Goal: Task Accomplishment & Management: Manage account settings

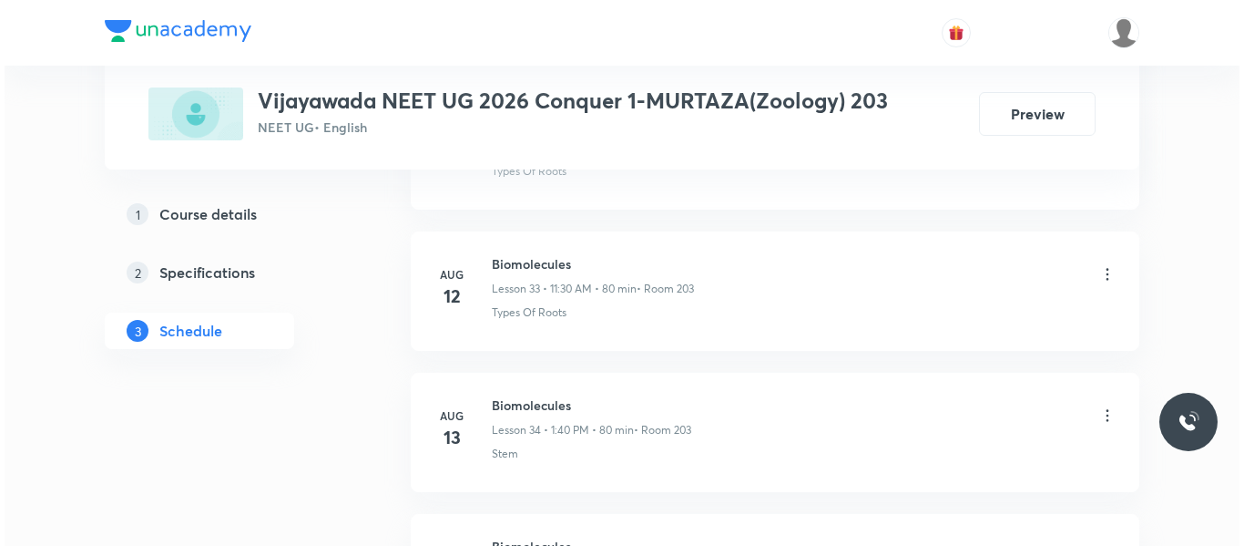
scroll to position [6561, 0]
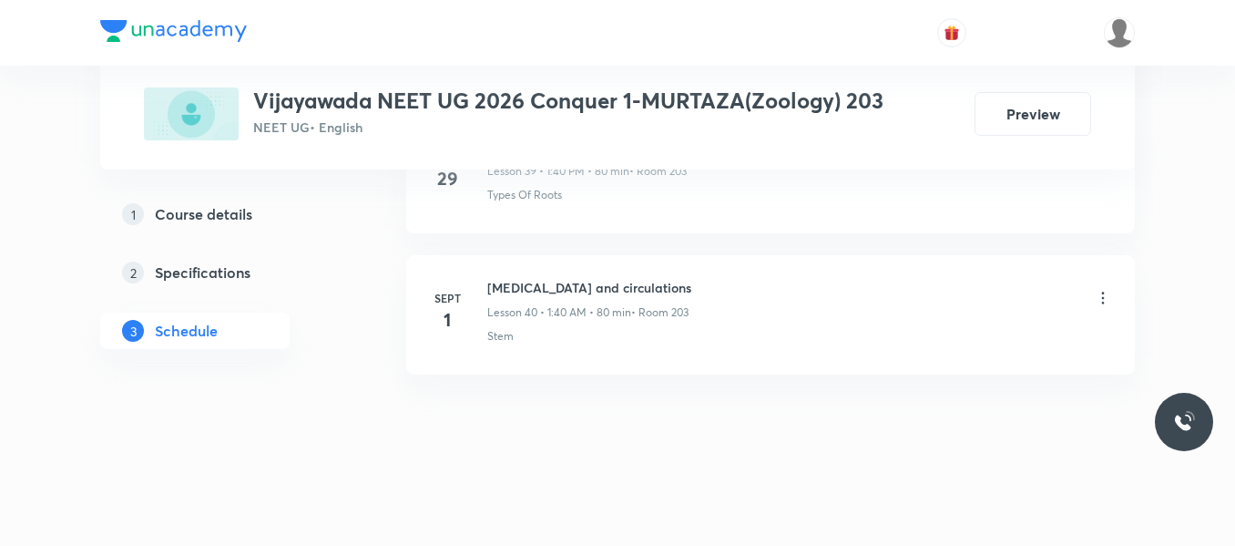
click at [1096, 301] on icon at bounding box center [1103, 298] width 18 height 18
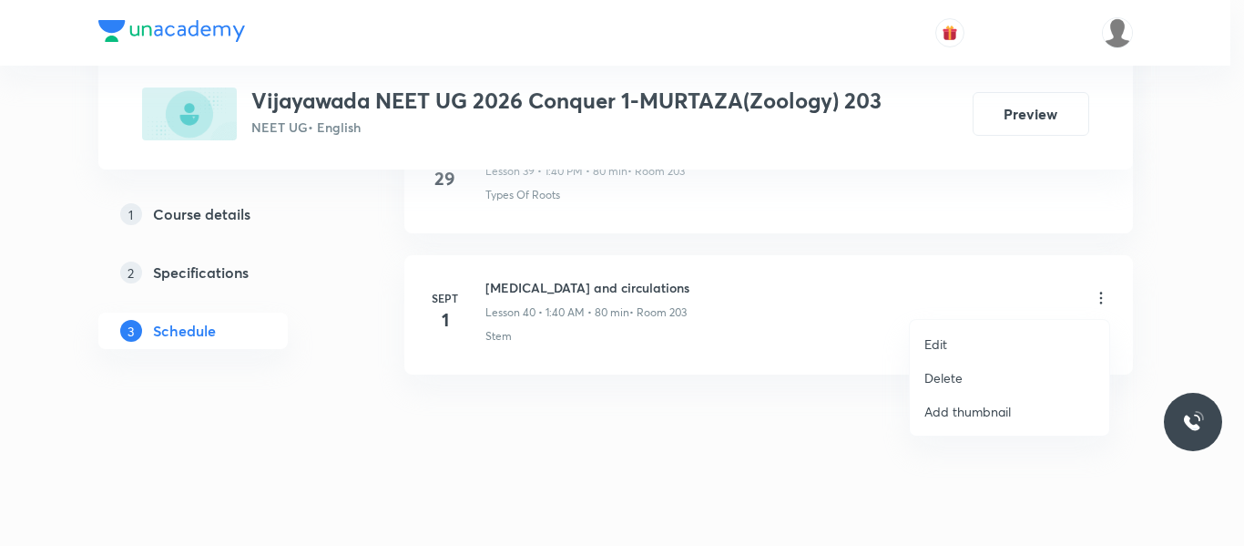
click at [942, 341] on p "Edit" at bounding box center [935, 343] width 23 height 19
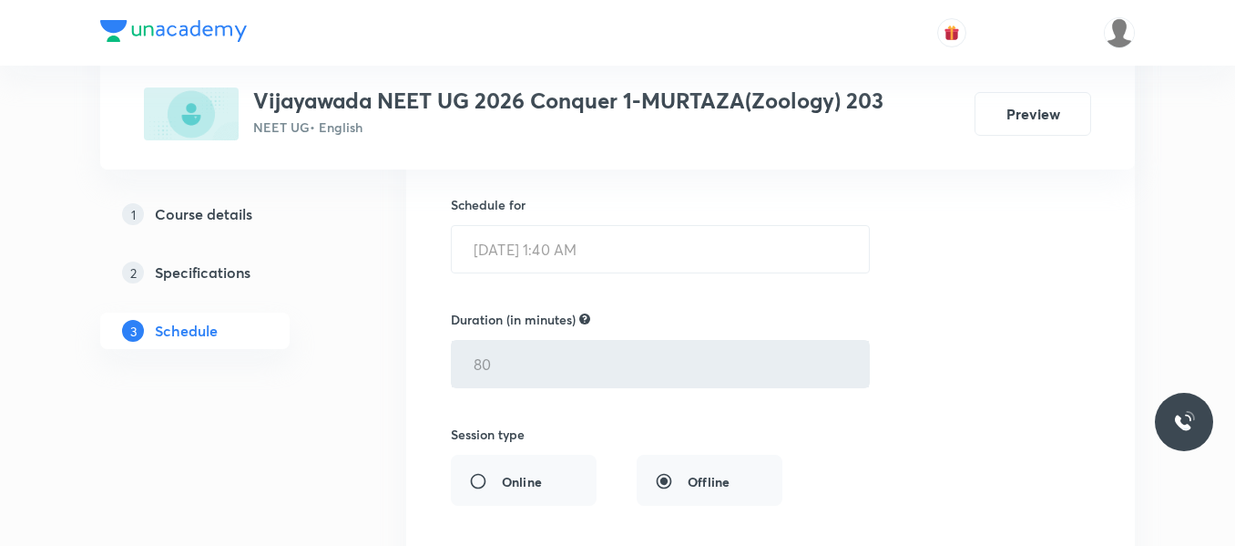
scroll to position [5724, 0]
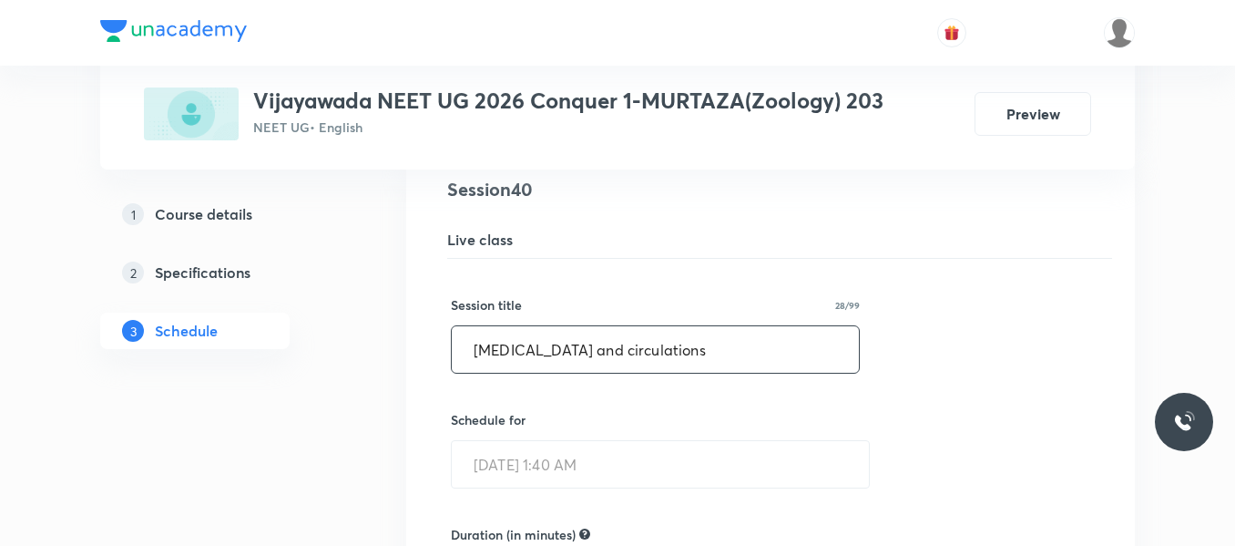
drag, startPoint x: 471, startPoint y: 349, endPoint x: 687, endPoint y: 356, distance: 216.0
click at [687, 356] on input "[MEDICAL_DATA] and circulations" at bounding box center [655, 349] width 407 height 46
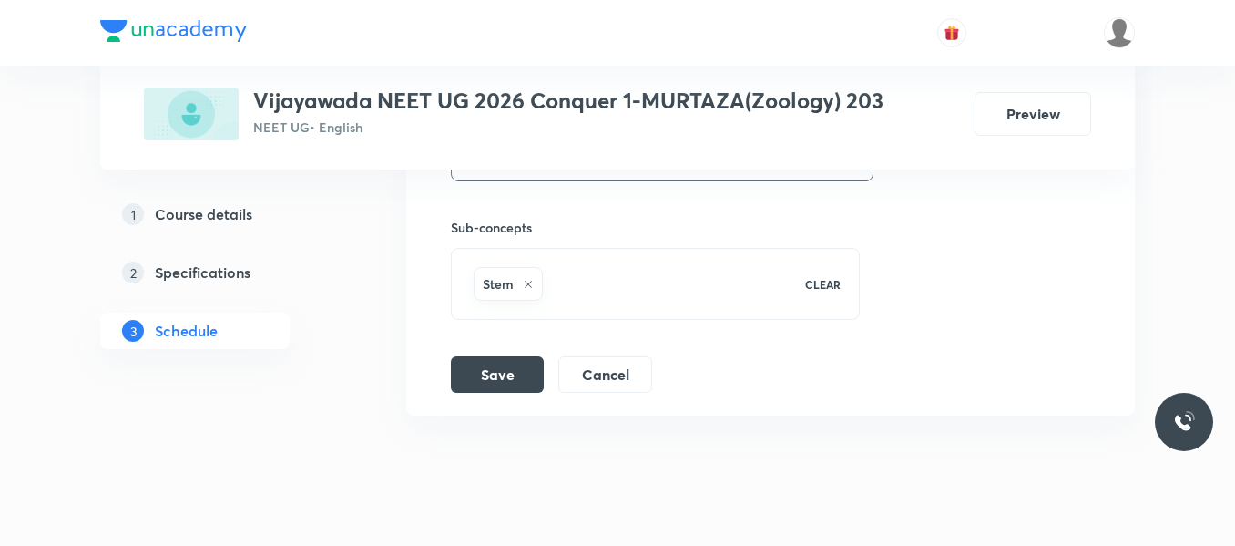
scroll to position [6424, 0]
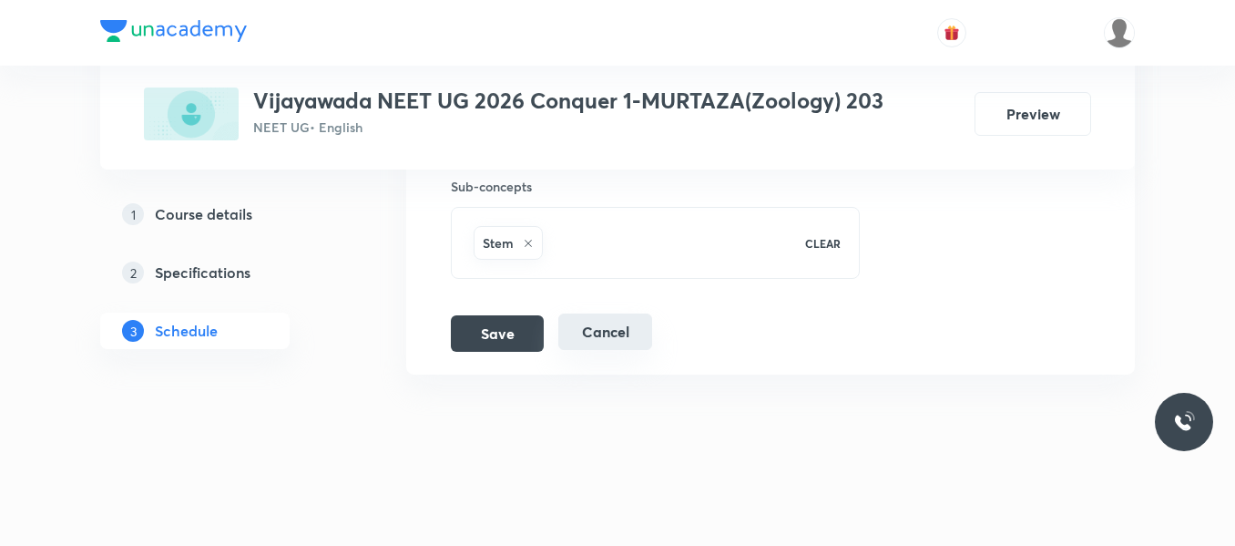
click at [607, 334] on button "Cancel" at bounding box center [605, 331] width 94 height 36
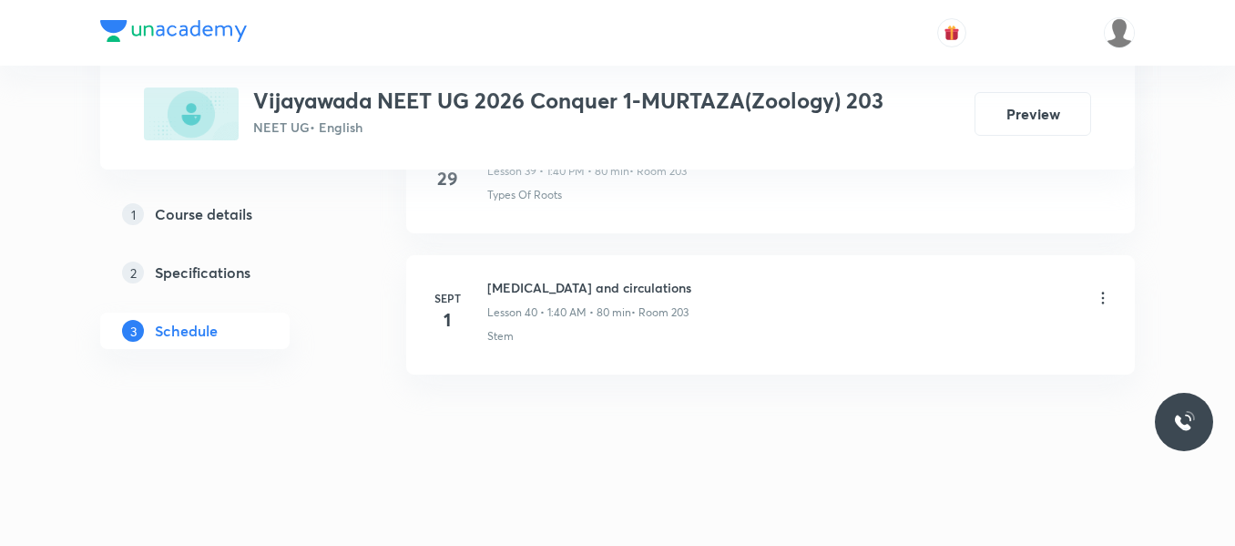
scroll to position [5724, 0]
click at [1098, 298] on icon at bounding box center [1103, 298] width 18 height 18
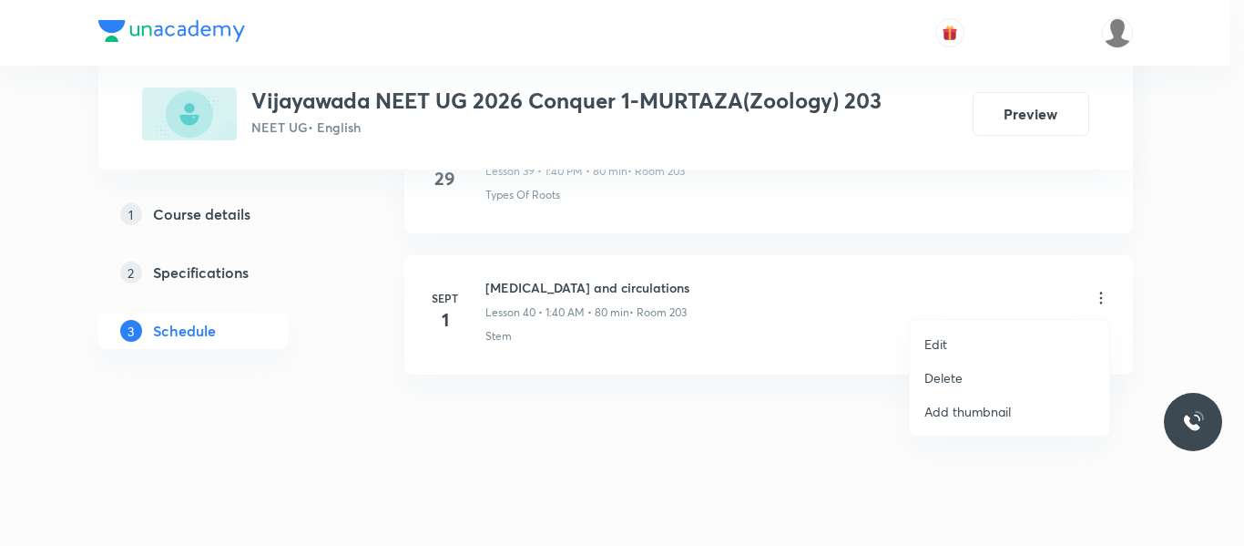
click at [944, 344] on p "Edit" at bounding box center [935, 343] width 23 height 19
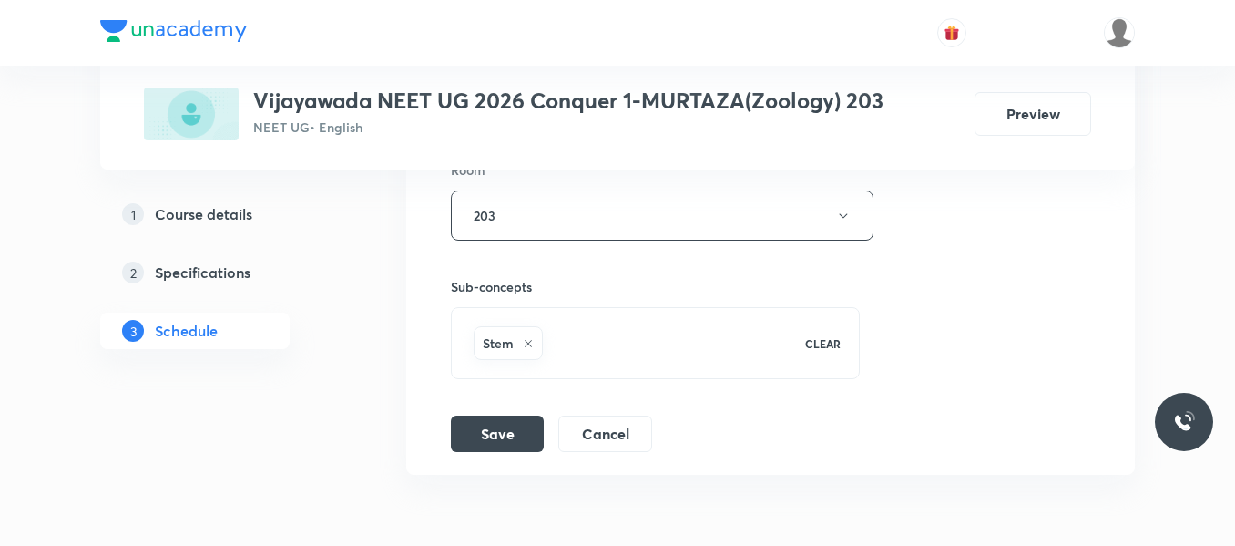
scroll to position [6349, 0]
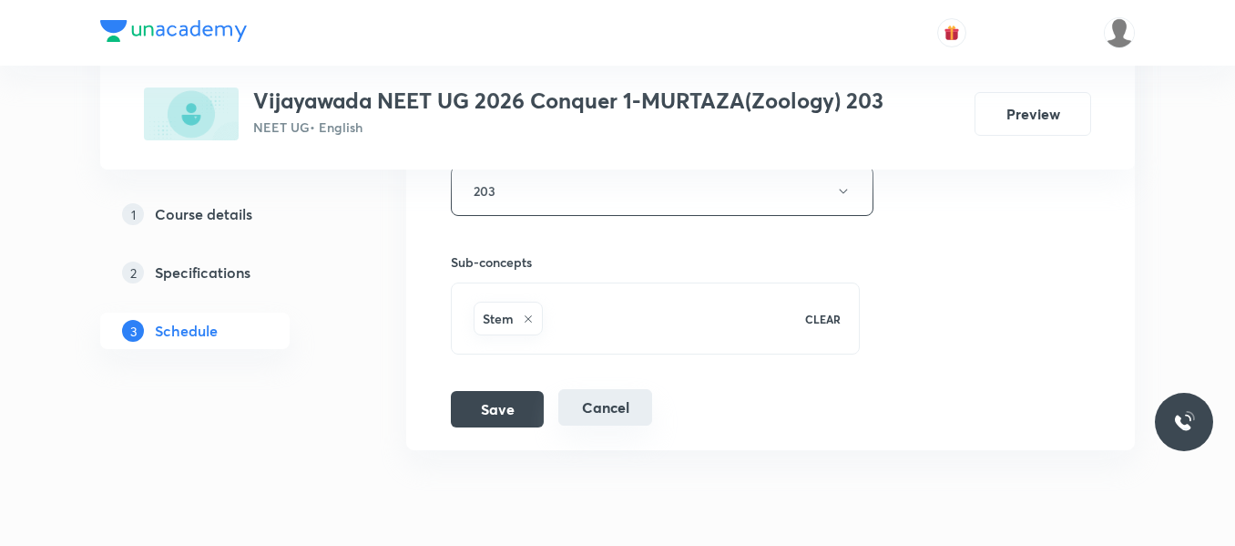
click at [602, 405] on button "Cancel" at bounding box center [605, 407] width 94 height 36
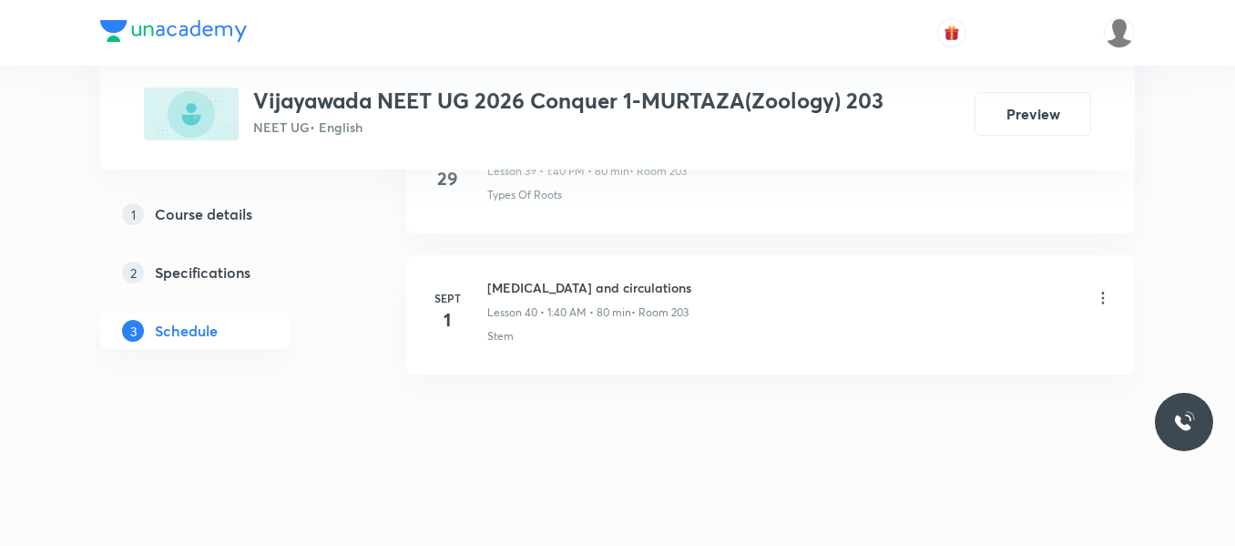
scroll to position [5724, 0]
click at [1098, 294] on icon at bounding box center [1103, 298] width 18 height 18
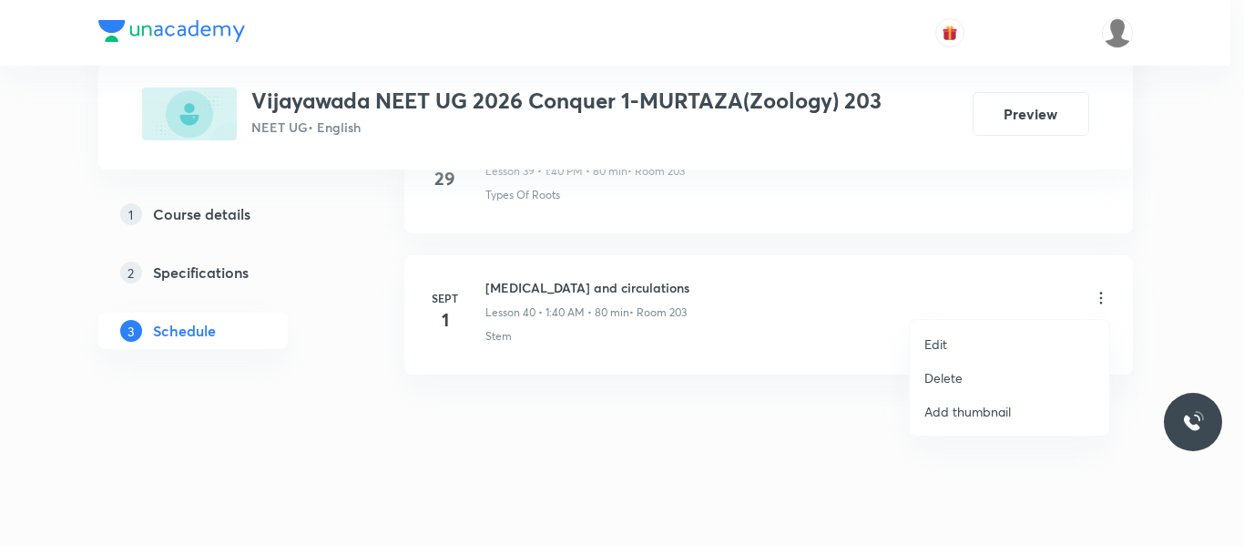
click at [933, 382] on p "Delete" at bounding box center [943, 377] width 38 height 19
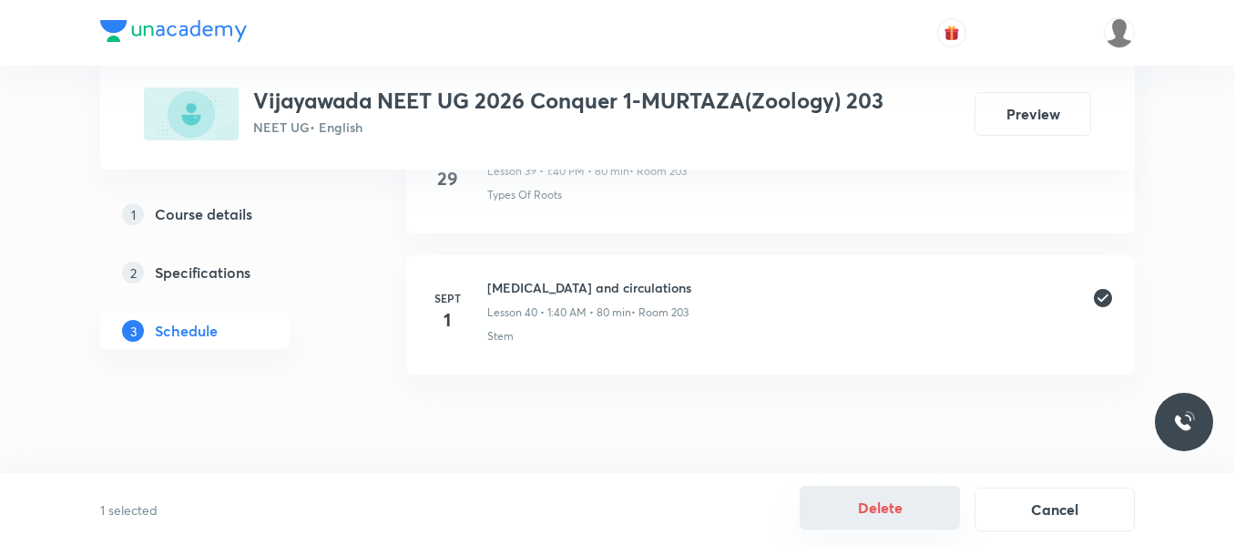
click at [872, 505] on button "Delete" at bounding box center [880, 507] width 160 height 44
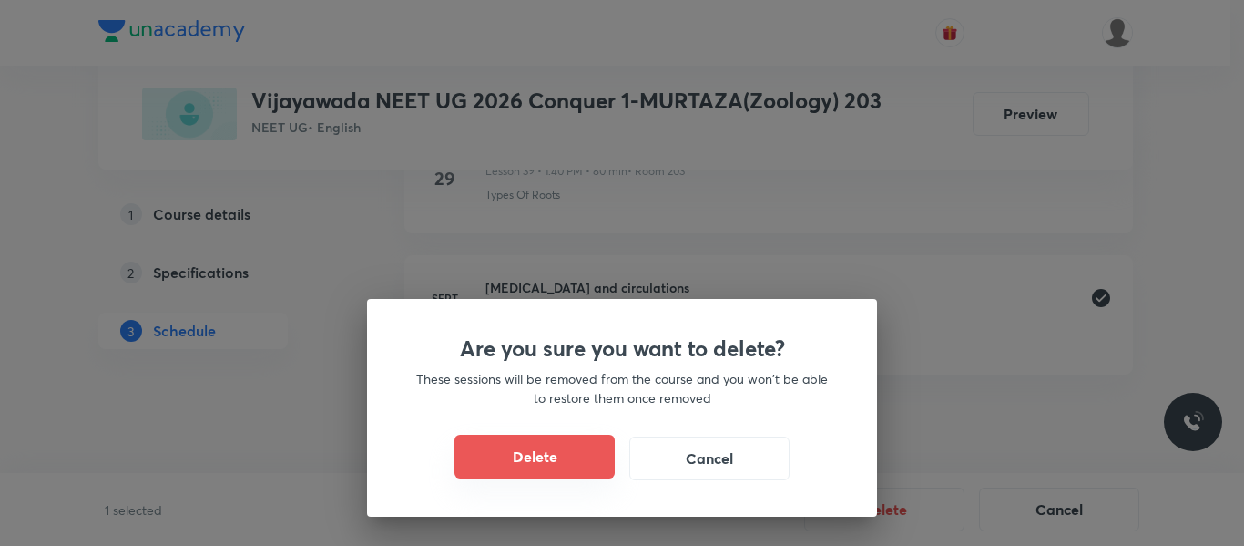
click at [556, 457] on button "Delete" at bounding box center [534, 456] width 160 height 44
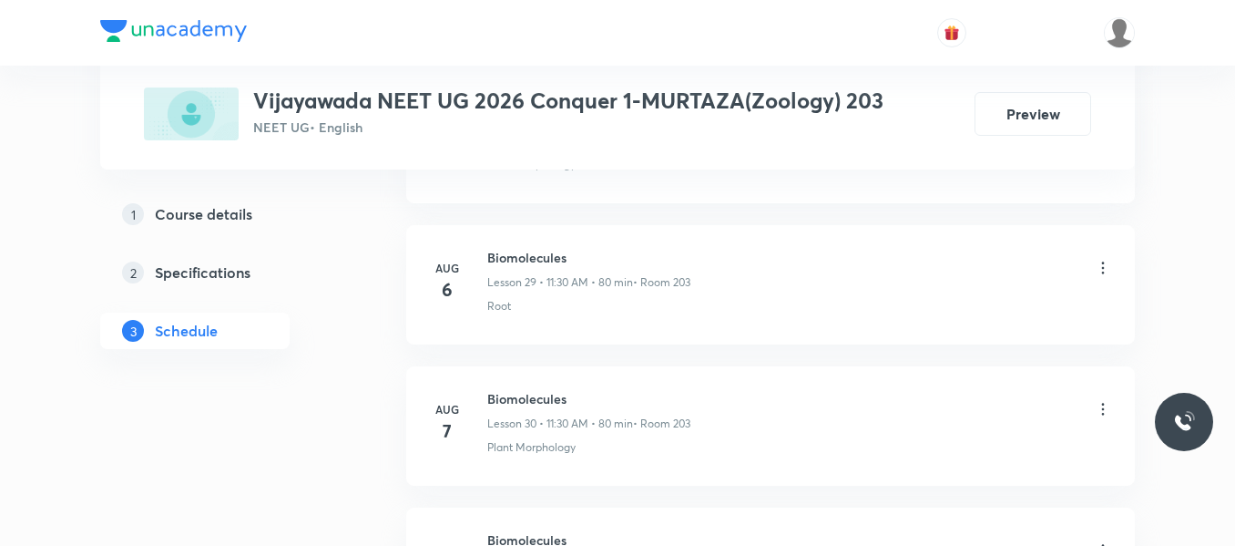
scroll to position [3791, 0]
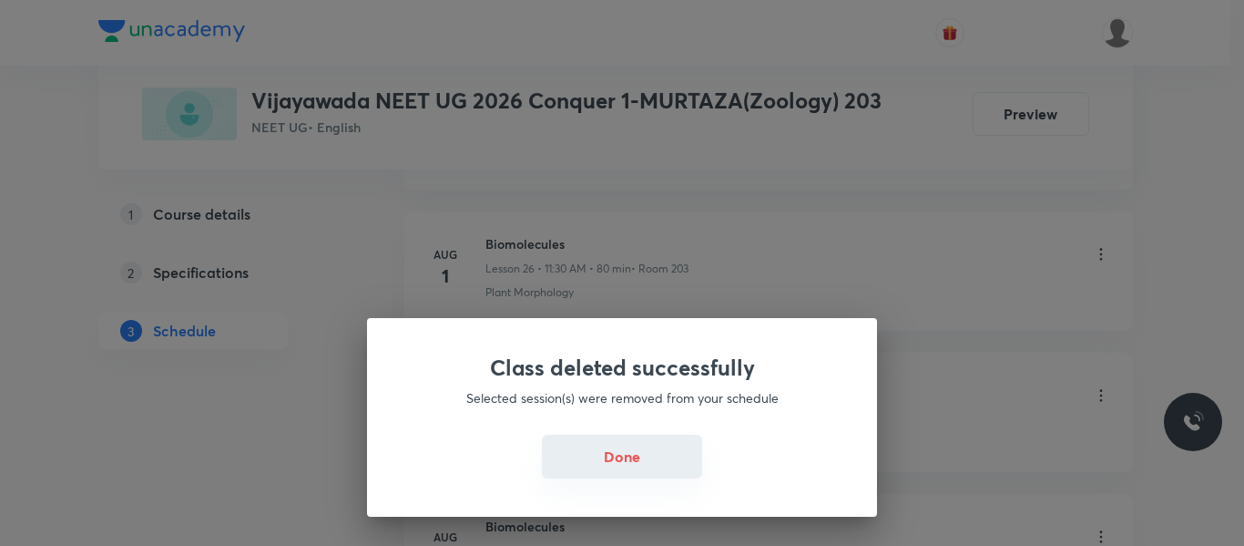
click at [613, 456] on button "Done" at bounding box center [622, 456] width 160 height 44
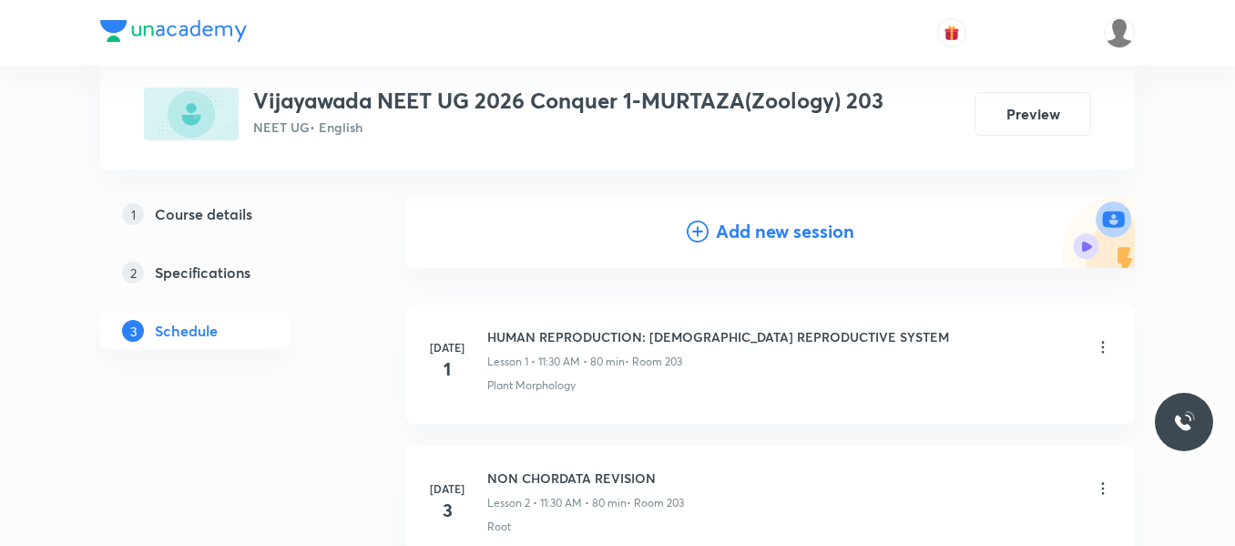
scroll to position [0, 0]
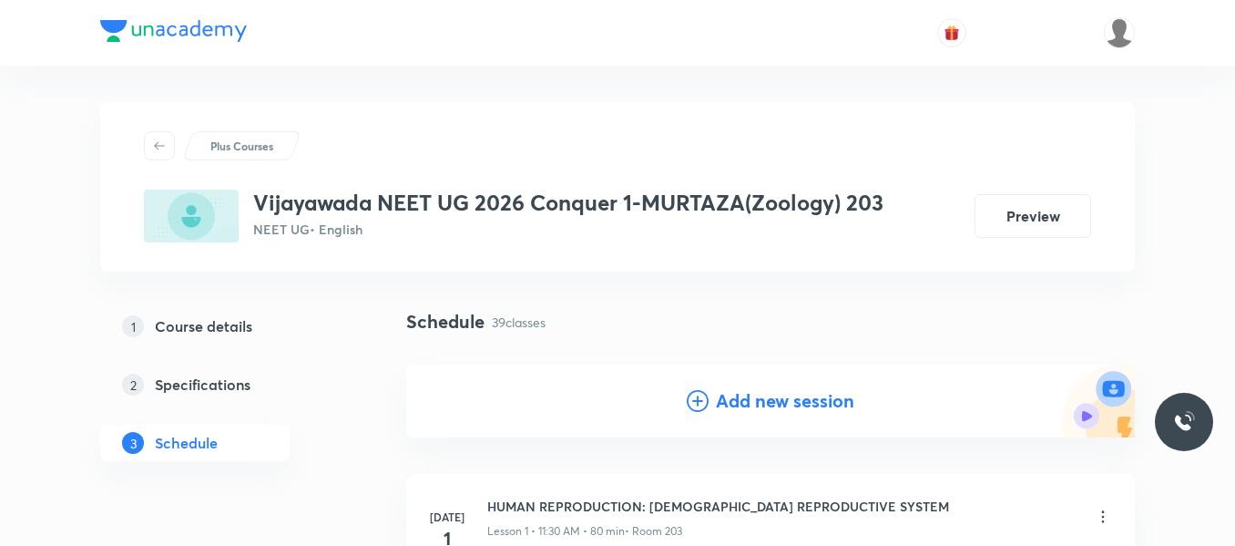
click at [700, 399] on icon at bounding box center [698, 401] width 22 height 22
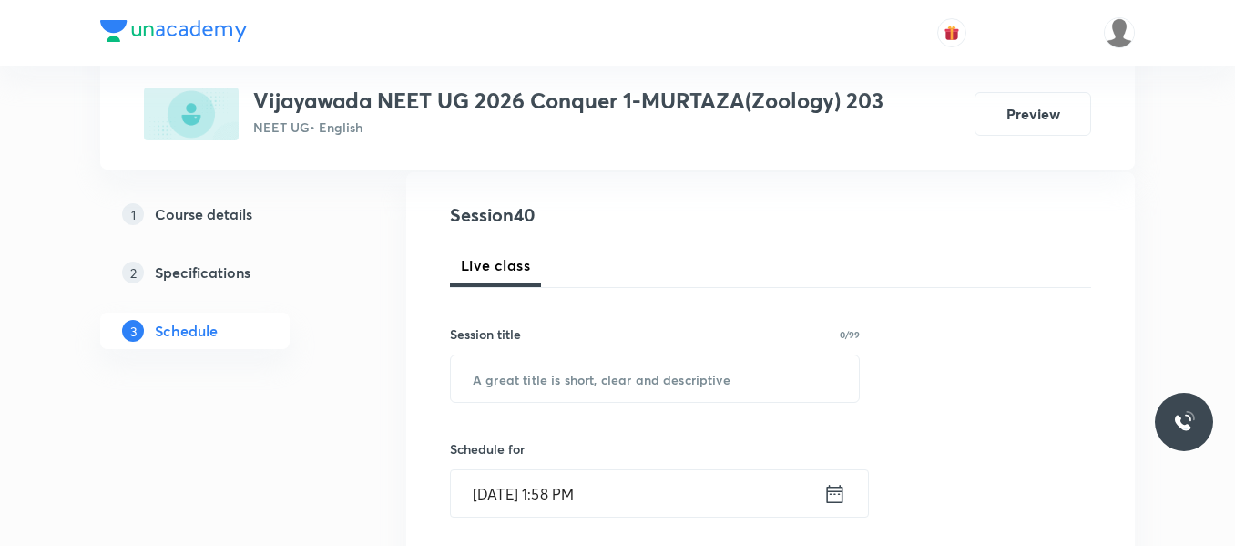
scroll to position [199, 0]
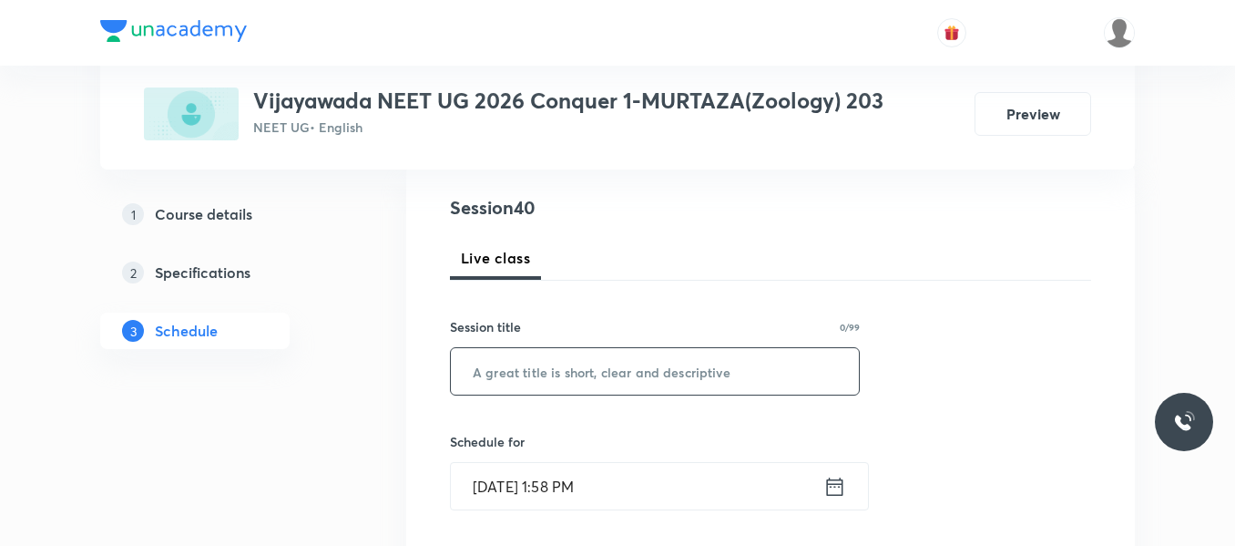
click at [611, 361] on input "text" at bounding box center [655, 371] width 408 height 46
paste input "[MEDICAL_DATA] and circulations"
type input "[MEDICAL_DATA] and circulations"
click at [826, 482] on icon at bounding box center [834, 486] width 23 height 25
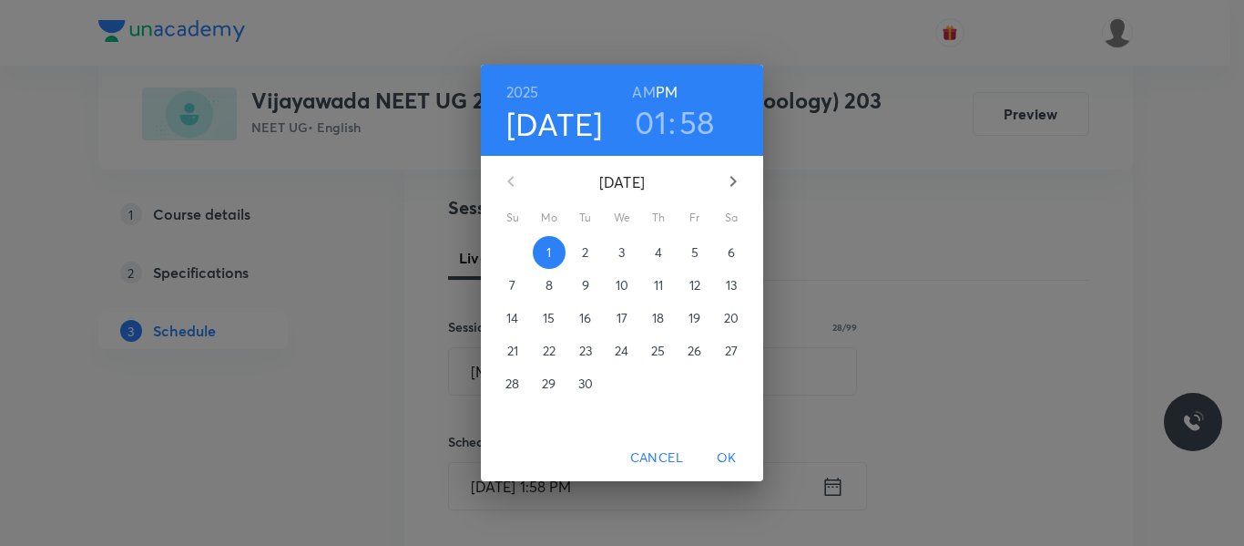
click at [648, 123] on h3 "01" at bounding box center [651, 122] width 32 height 38
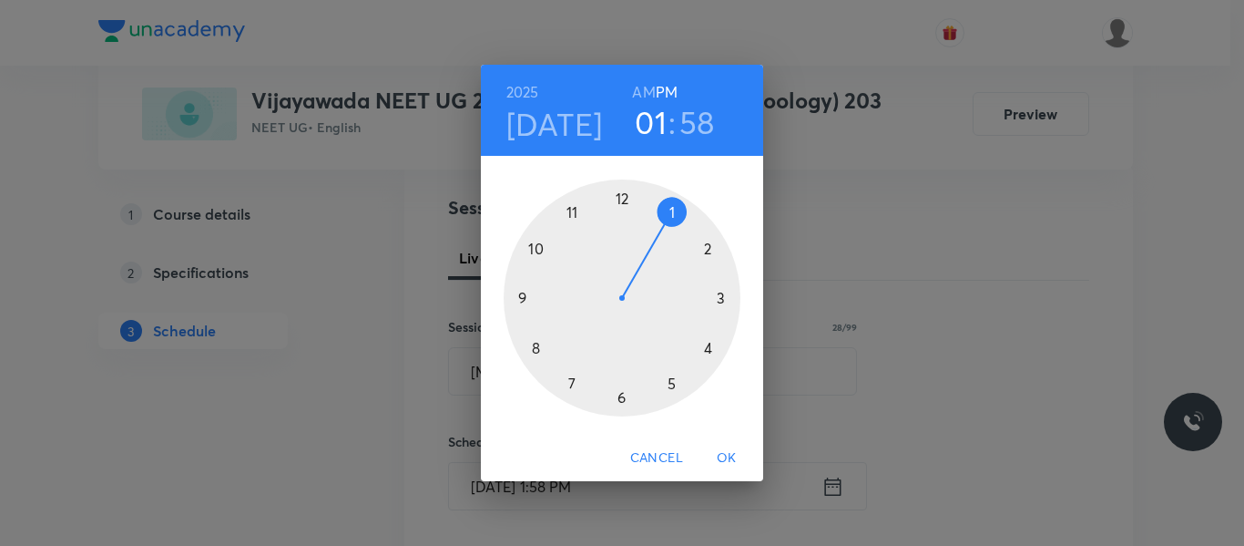
click at [708, 250] on div at bounding box center [622, 297] width 237 height 237
click at [620, 196] on div at bounding box center [622, 297] width 237 height 237
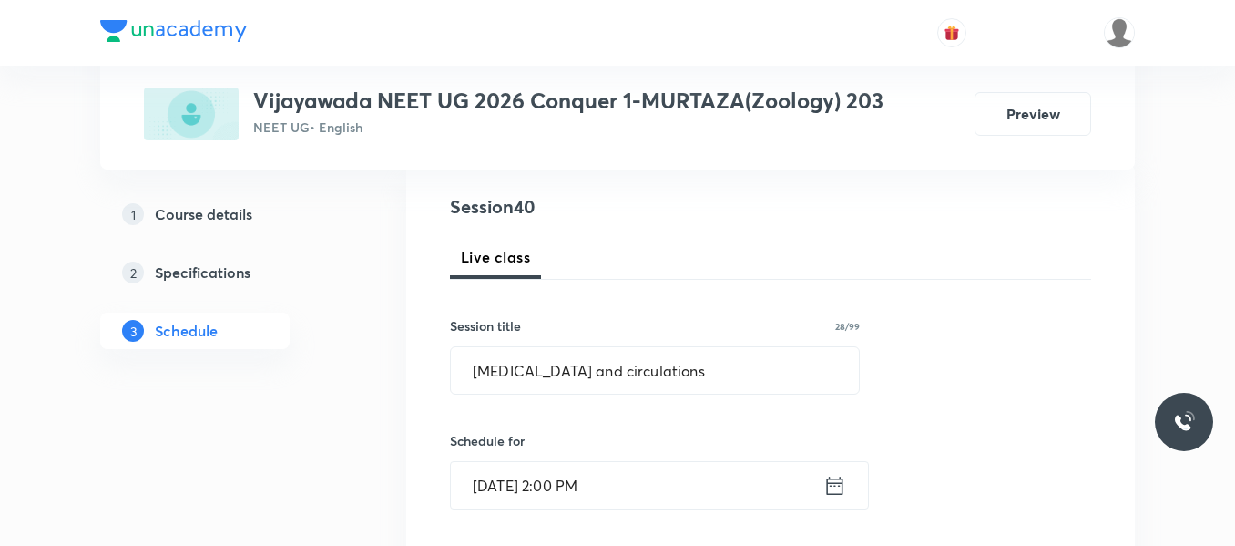
scroll to position [418, 0]
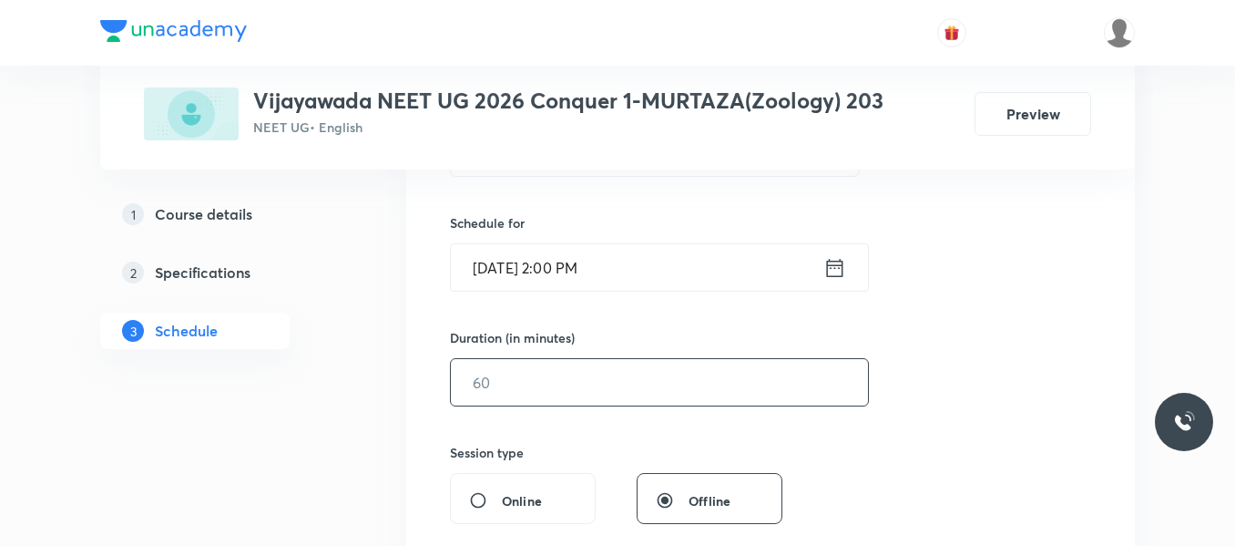
click at [531, 368] on input "text" at bounding box center [659, 382] width 417 height 46
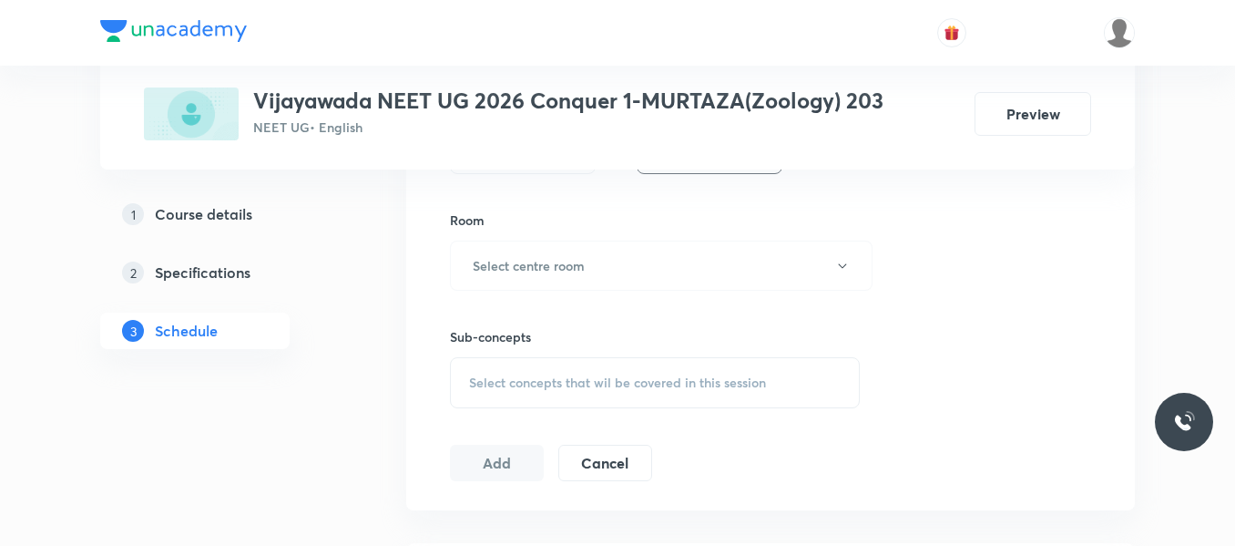
scroll to position [745, 0]
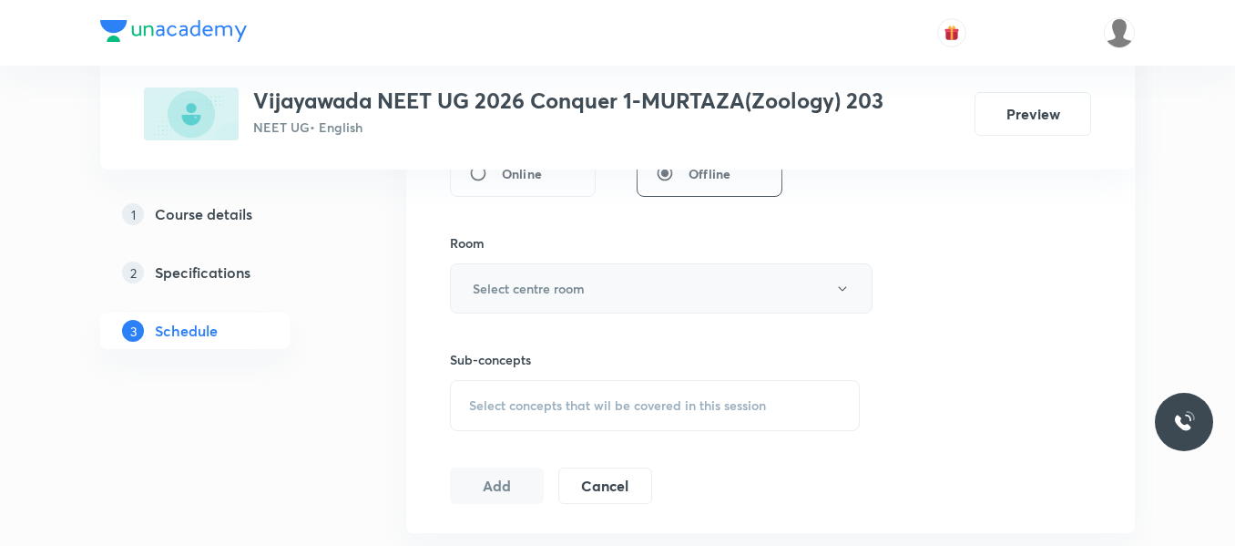
type input "60"
click at [686, 287] on button "Select centre room" at bounding box center [661, 288] width 423 height 50
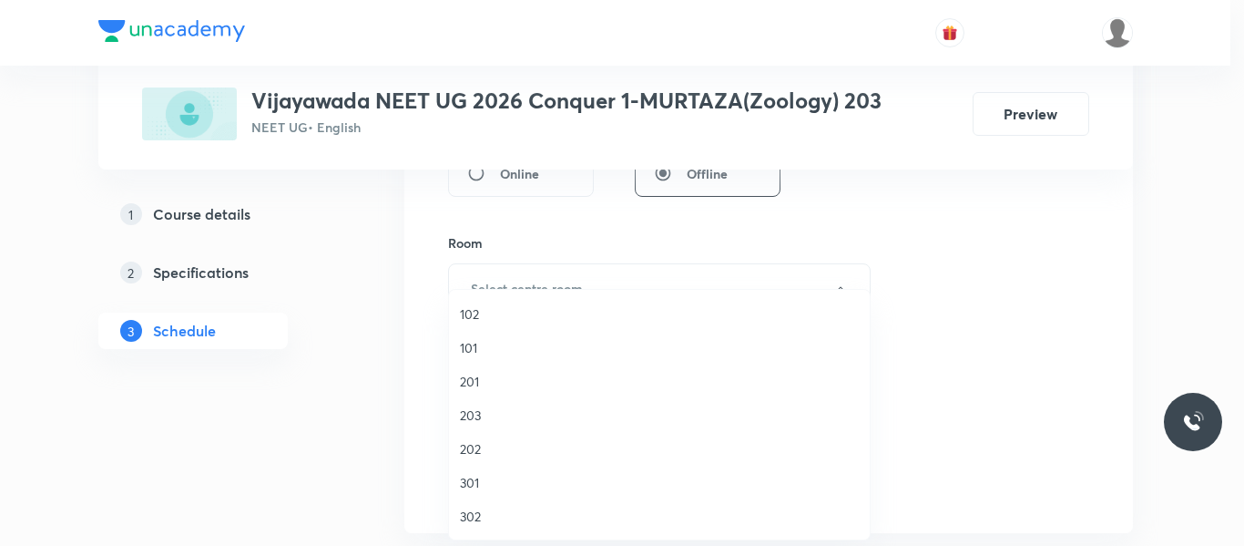
click at [467, 416] on span "203" at bounding box center [659, 414] width 399 height 19
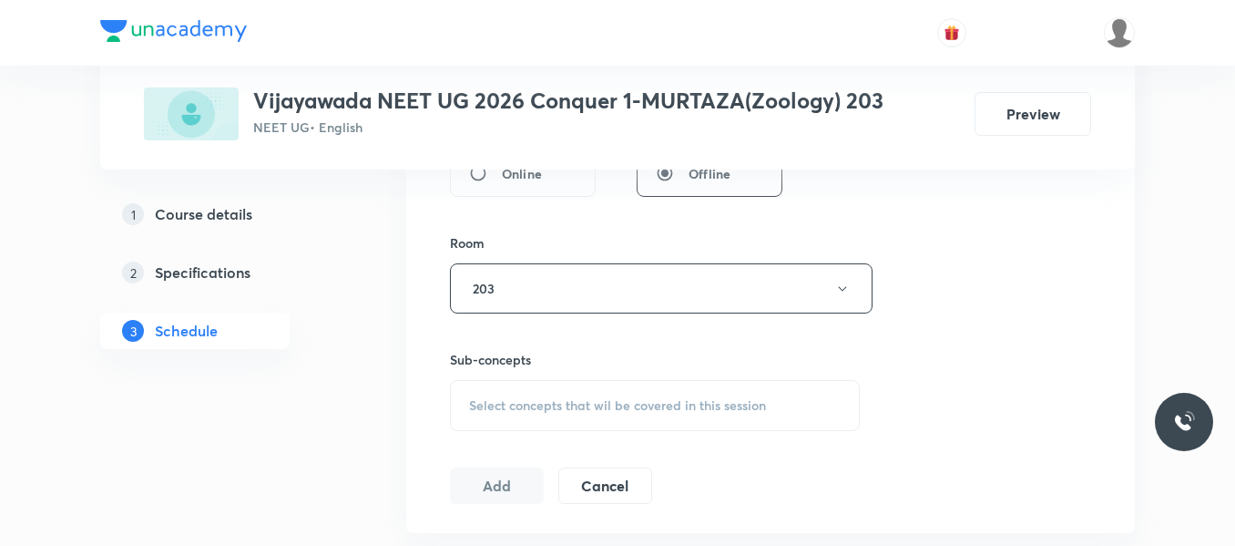
click at [495, 403] on span "Select concepts that wil be covered in this session" at bounding box center [617, 405] width 297 height 15
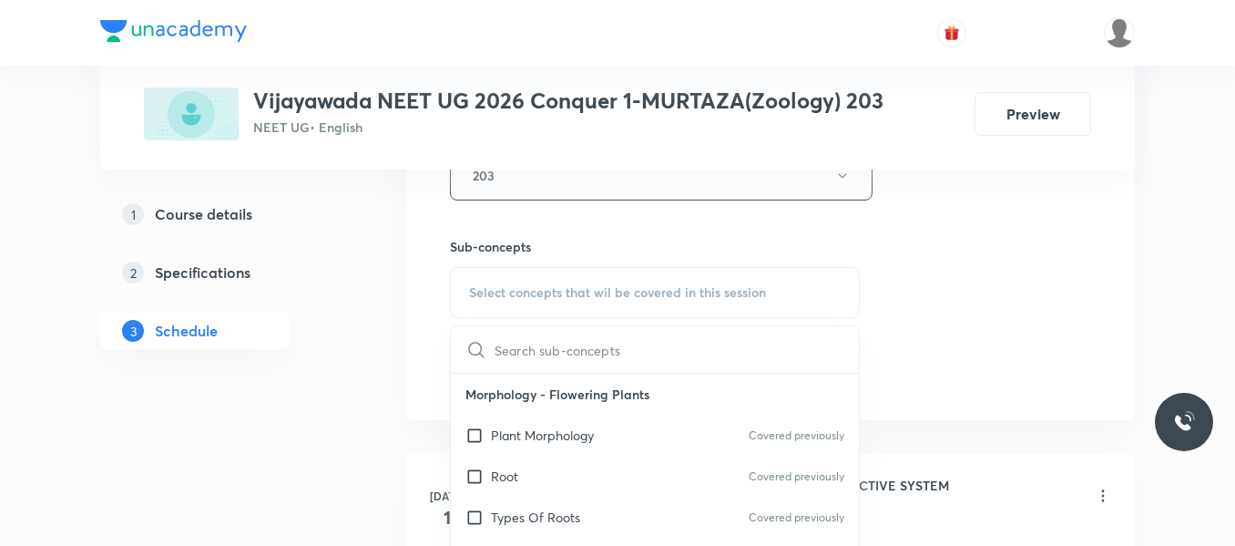
scroll to position [861, 0]
click at [575, 486] on div "Root Covered previously" at bounding box center [655, 473] width 408 height 41
checkbox input "true"
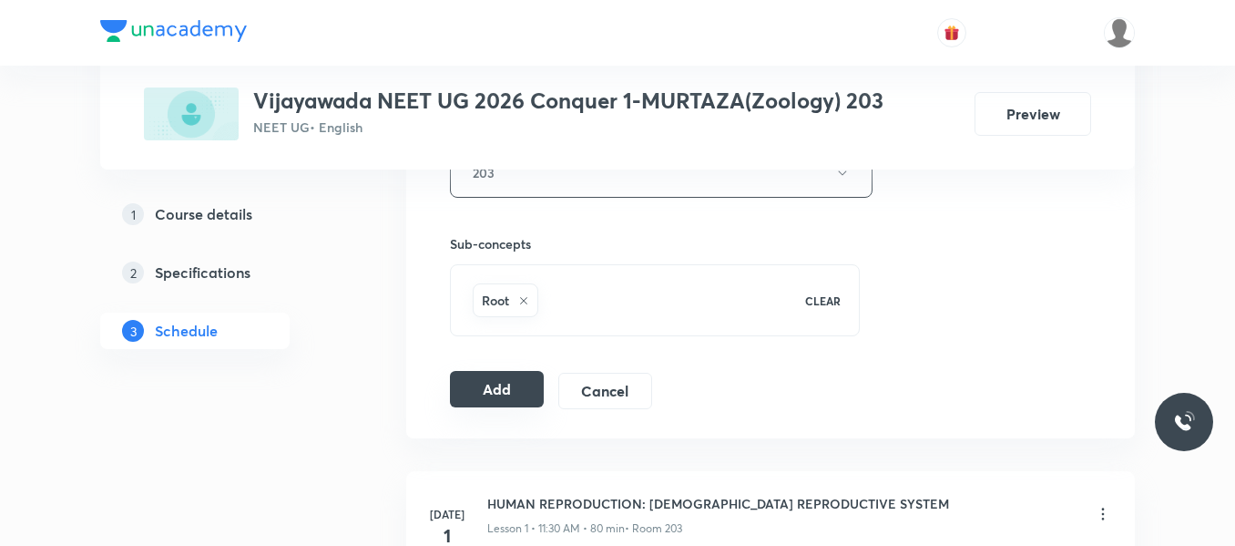
click at [519, 387] on button "Add" at bounding box center [497, 389] width 94 height 36
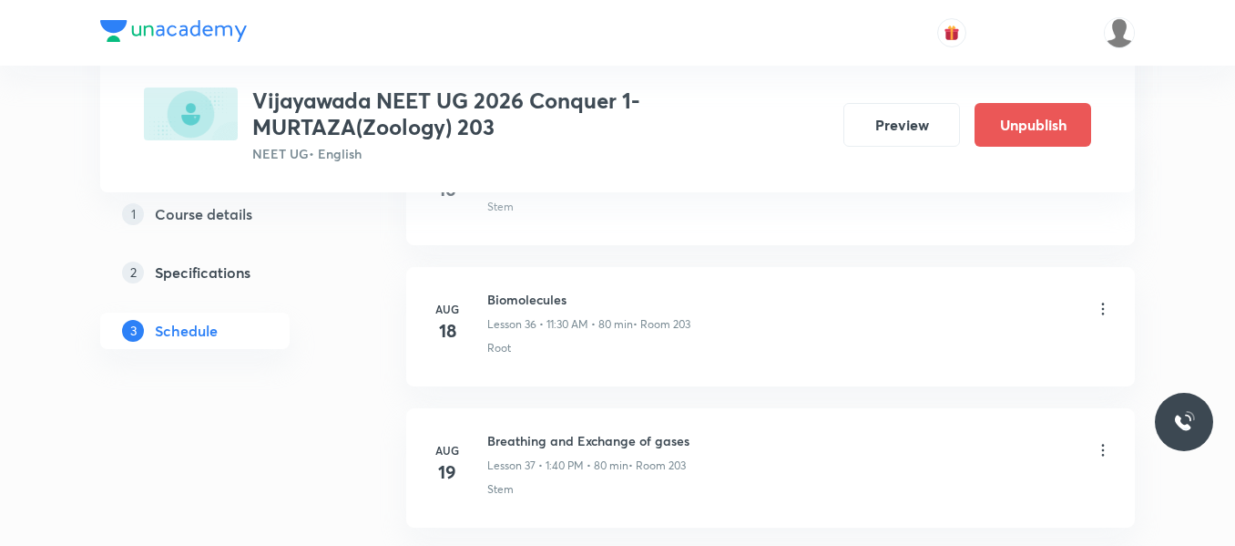
scroll to position [5747, 0]
